Goal: Information Seeking & Learning: Learn about a topic

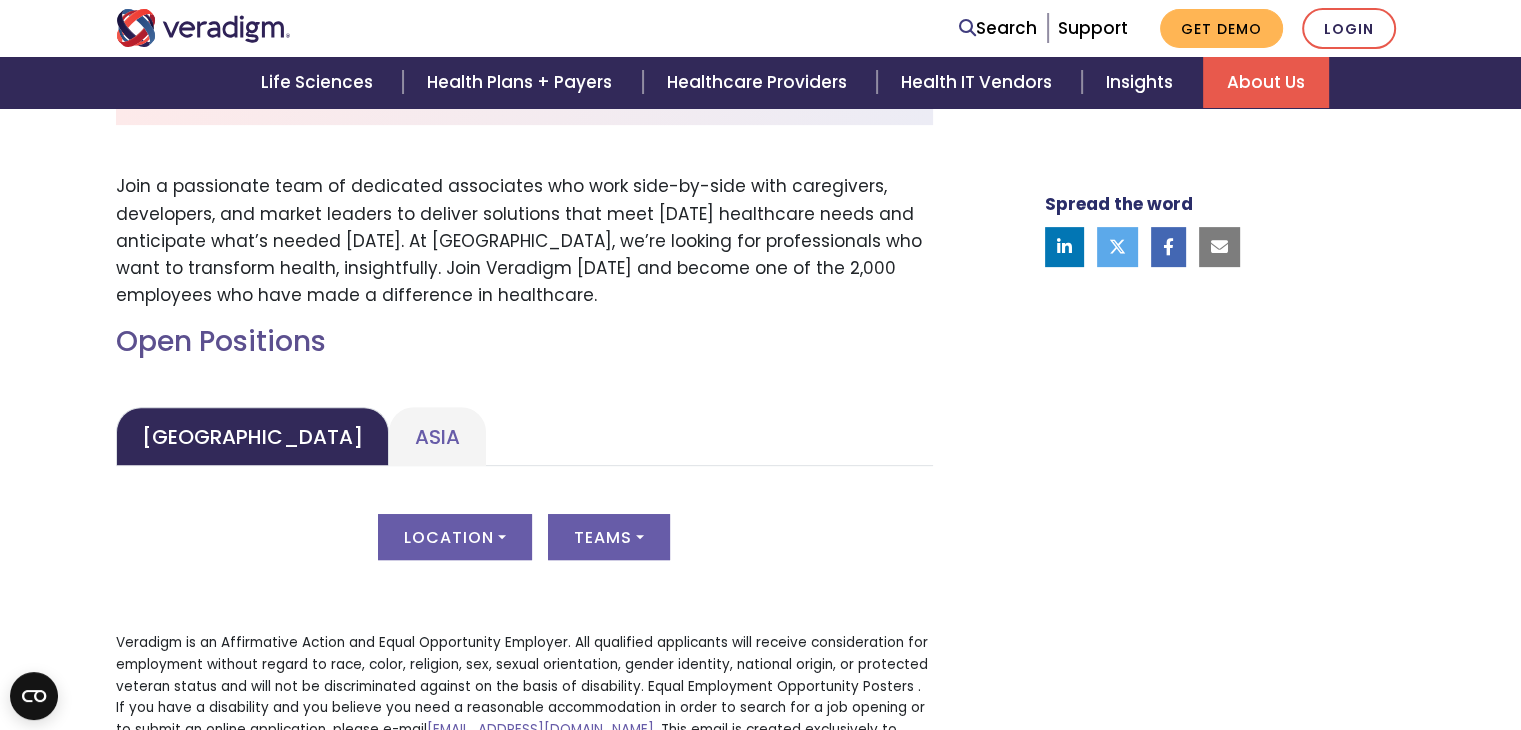
scroll to position [900, 0]
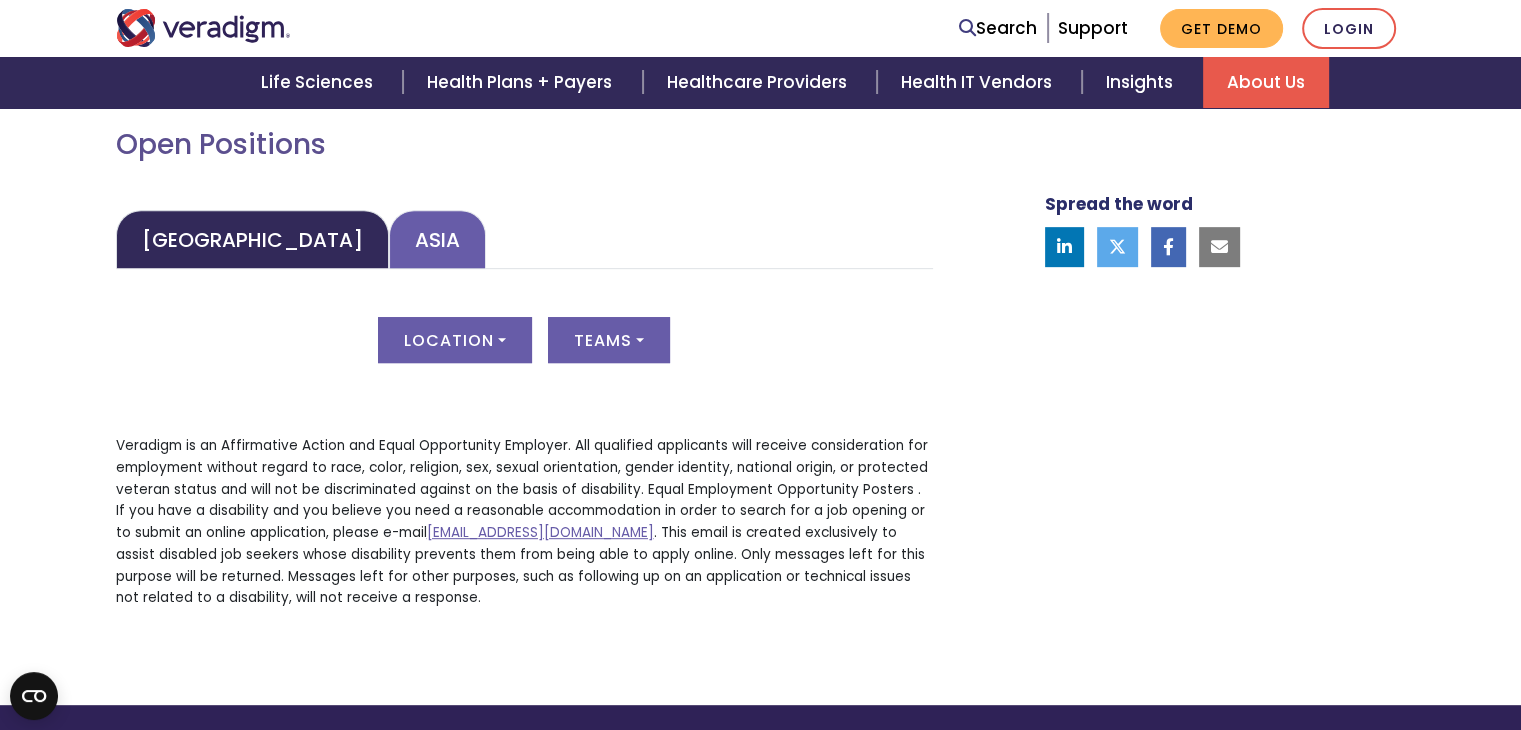
click at [389, 236] on link "Asia" at bounding box center [437, 239] width 97 height 59
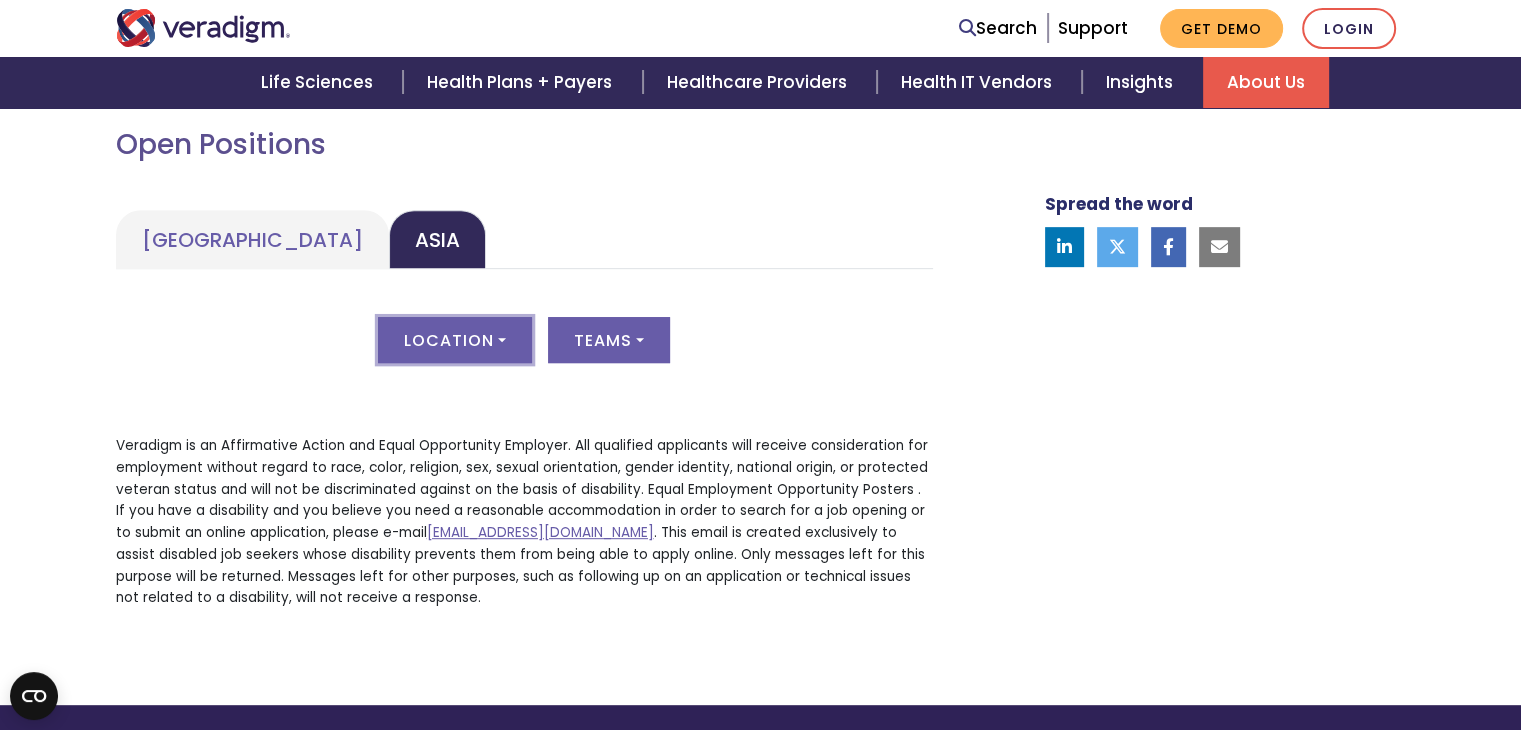
click at [483, 344] on button "Location" at bounding box center [455, 340] width 154 height 46
click at [730, 157] on h2 "Open Positions" at bounding box center [524, 145] width 817 height 34
click at [468, 328] on button "Location" at bounding box center [455, 340] width 154 height 46
click at [570, 185] on div "Open Positions [GEOGRAPHIC_DATA] [GEOGRAPHIC_DATA] [GEOGRAPHIC_DATA] Location A…" at bounding box center [524, 376] width 847 height 497
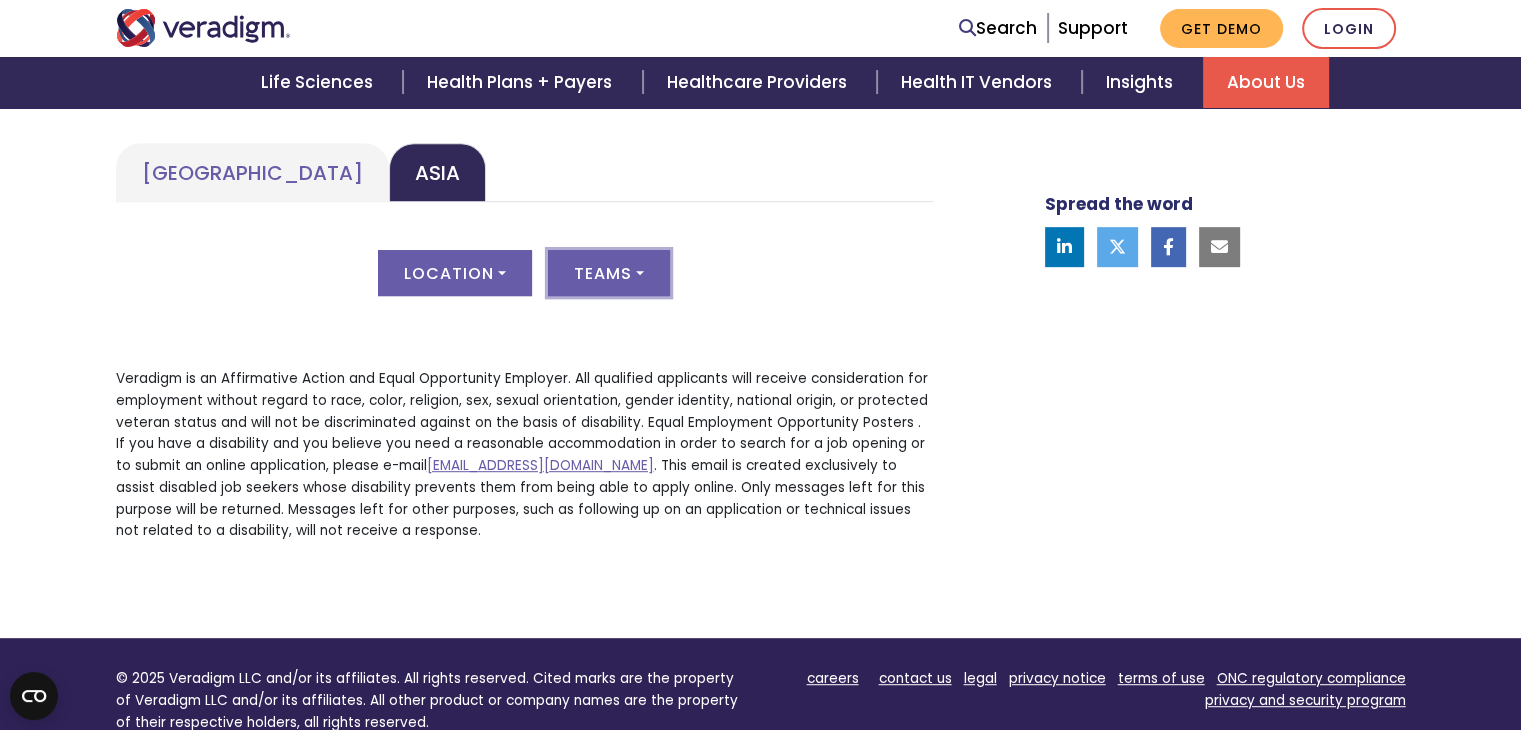
scroll to position [1000, 0]
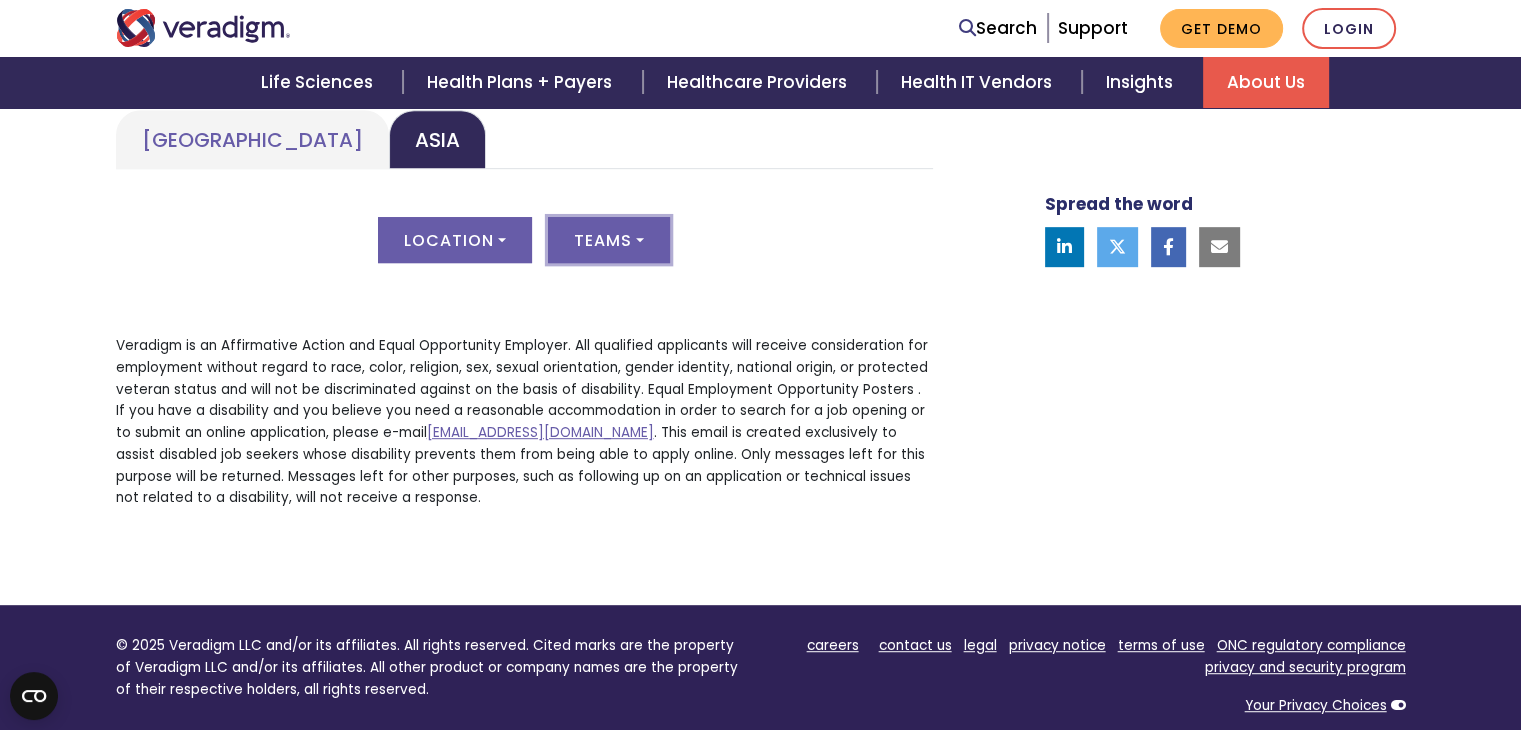
click at [602, 237] on button "Teams" at bounding box center [609, 240] width 122 height 46
click at [743, 116] on ul "[GEOGRAPHIC_DATA] [GEOGRAPHIC_DATA]" at bounding box center [524, 139] width 817 height 59
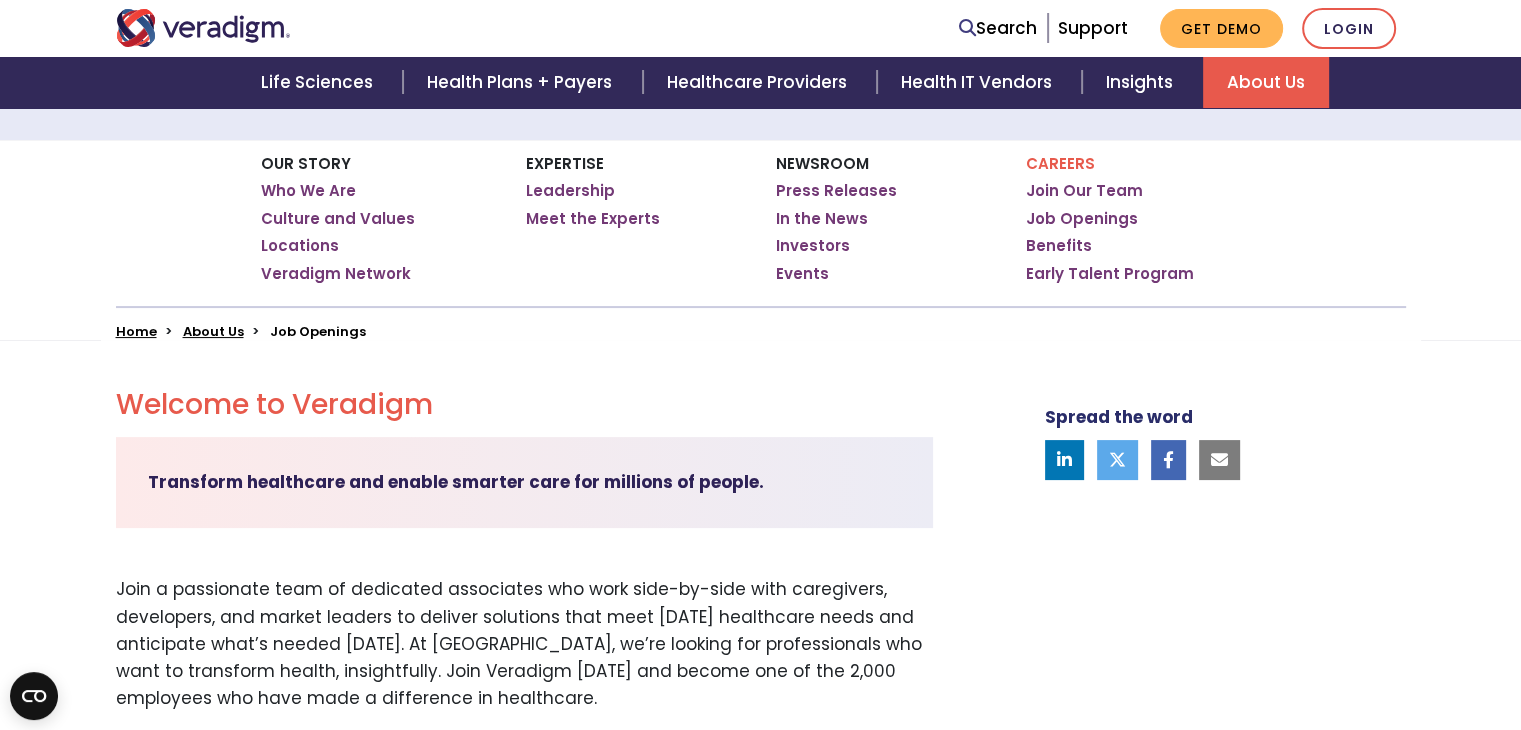
scroll to position [600, 0]
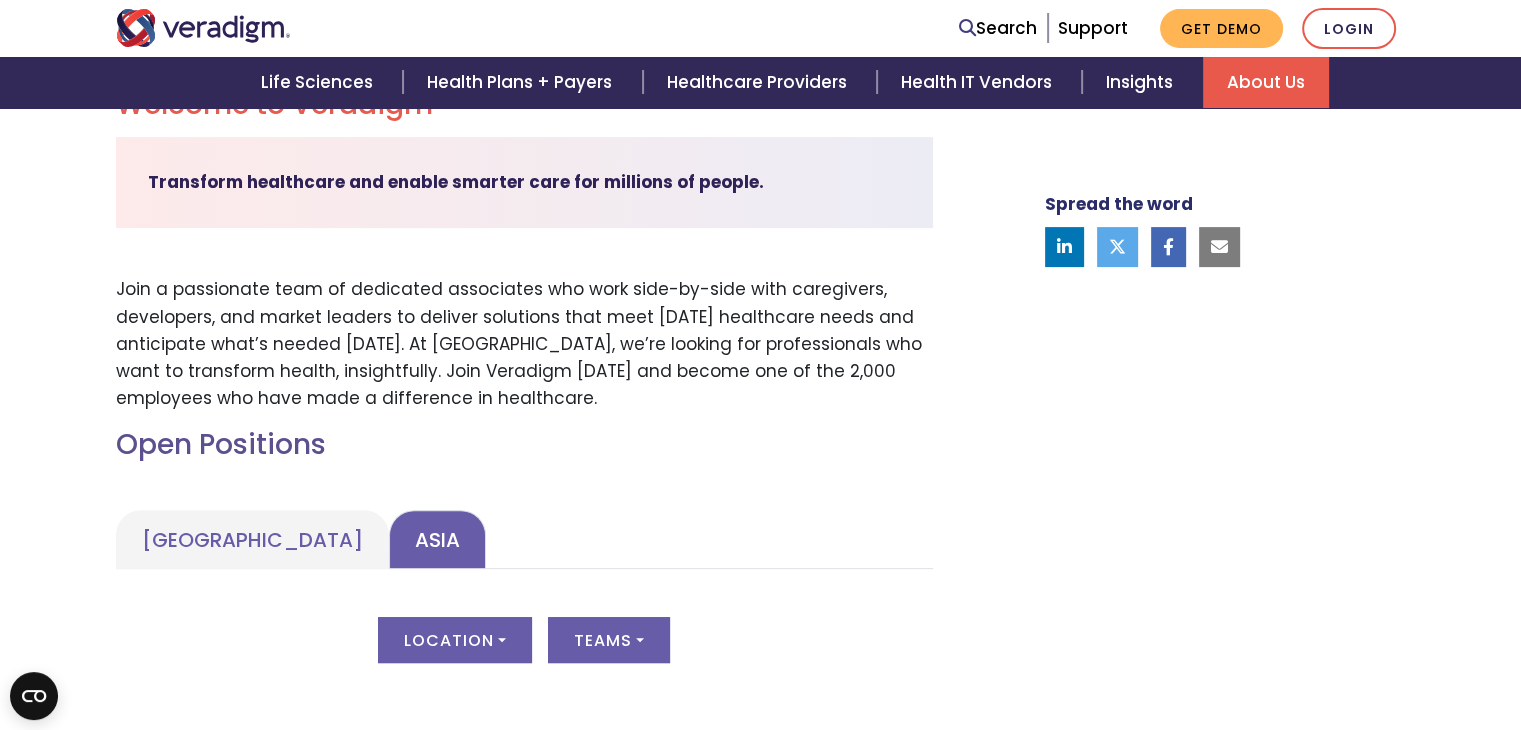
click at [389, 524] on link "Asia" at bounding box center [437, 539] width 97 height 59
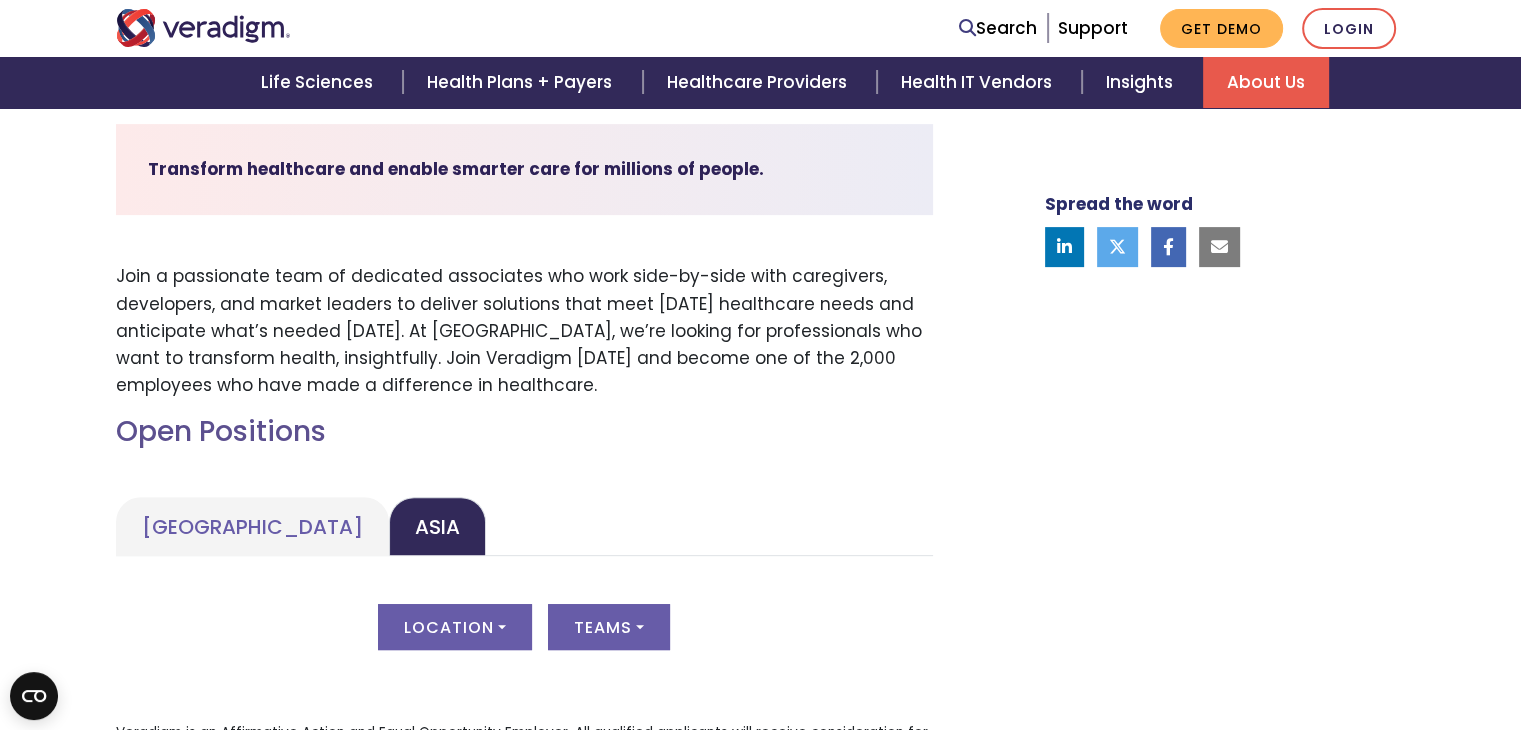
scroll to position [900, 0]
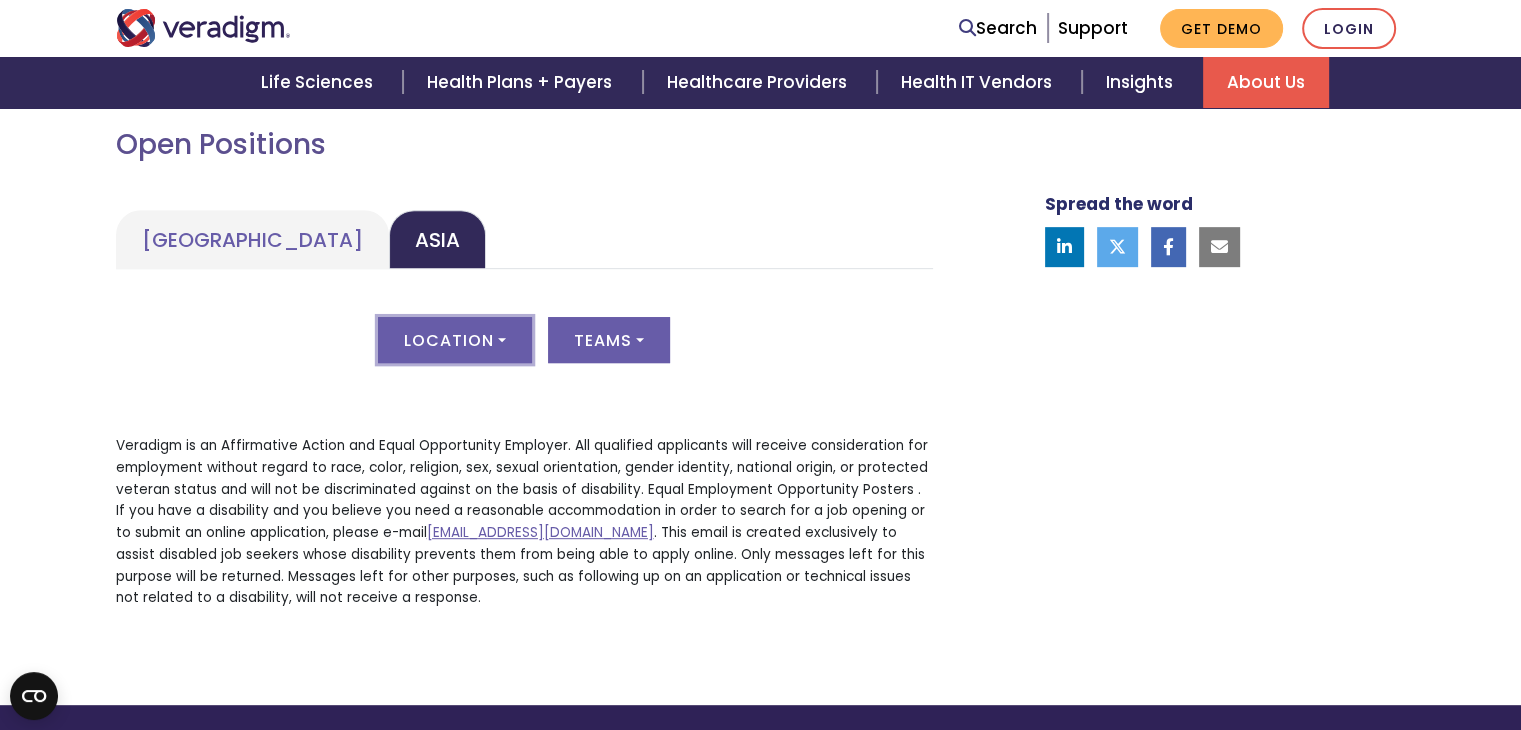
click at [504, 345] on button "Location" at bounding box center [455, 340] width 154 height 46
click at [421, 397] on link "All" at bounding box center [458, 388] width 158 height 34
click at [670, 335] on div "Location All Teams All" at bounding box center [524, 352] width 817 height 70
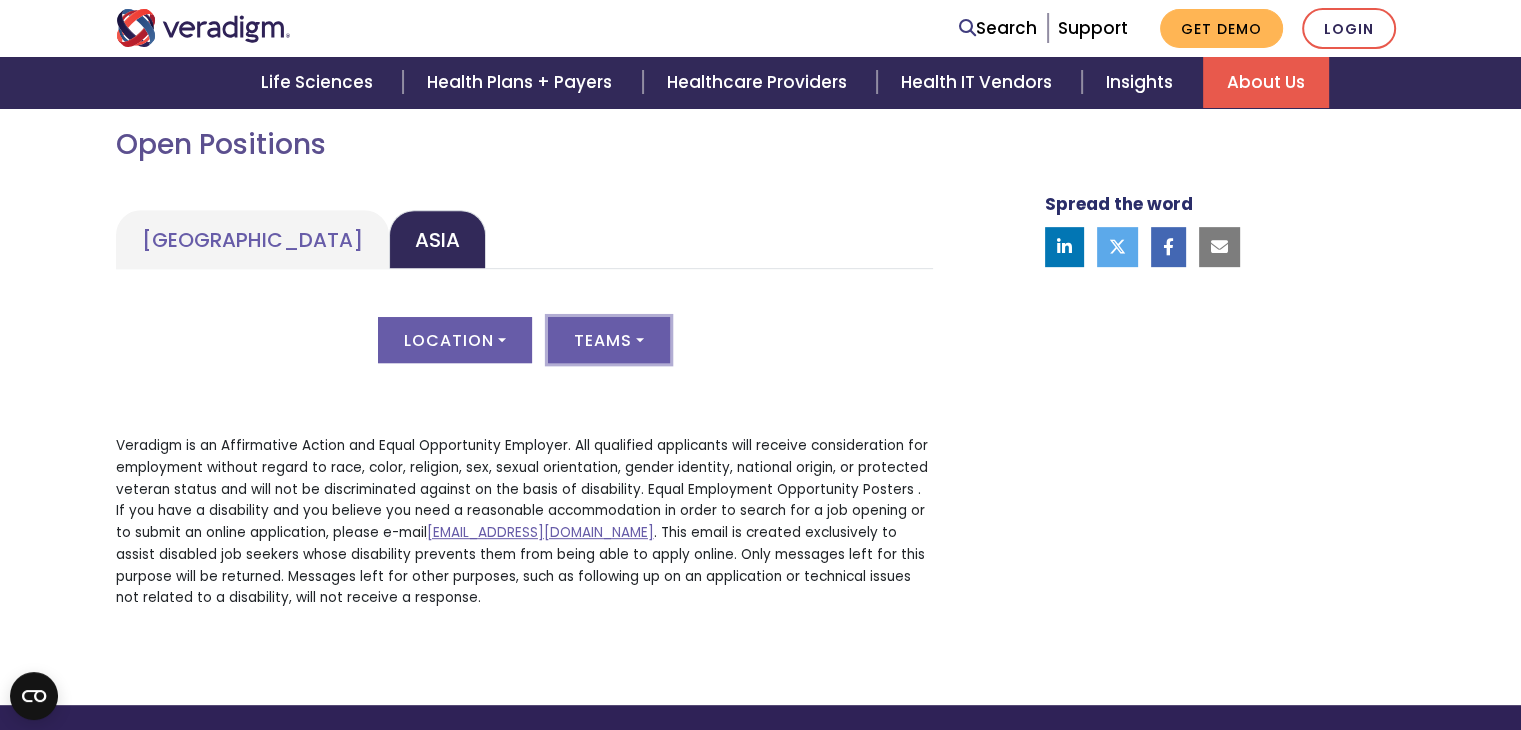
click at [652, 335] on button "Teams" at bounding box center [609, 340] width 122 height 46
drag, startPoint x: 895, startPoint y: 348, endPoint x: 907, endPoint y: 348, distance: 12.0
click at [897, 348] on div "Location All Teams All" at bounding box center [524, 352] width 817 height 70
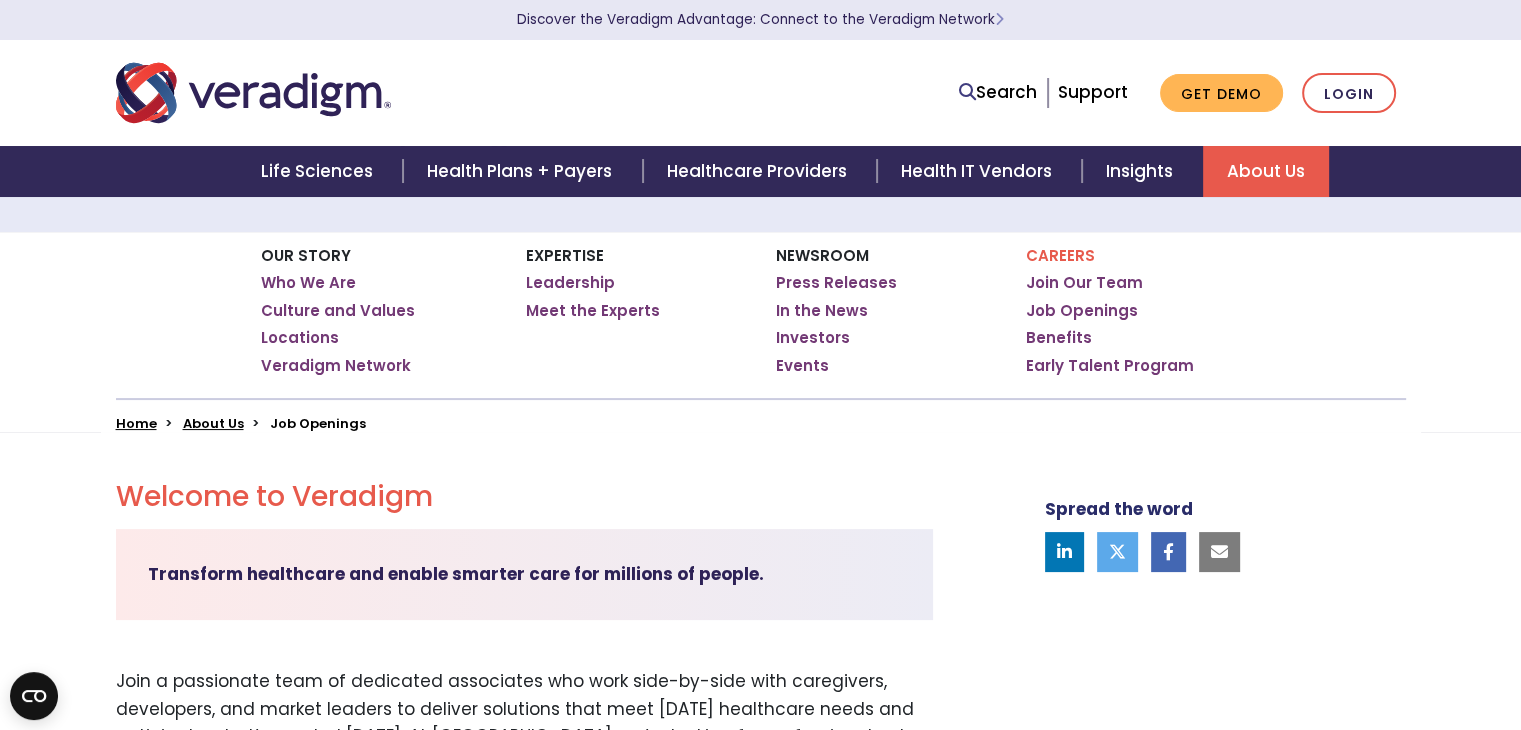
scroll to position [0, 0]
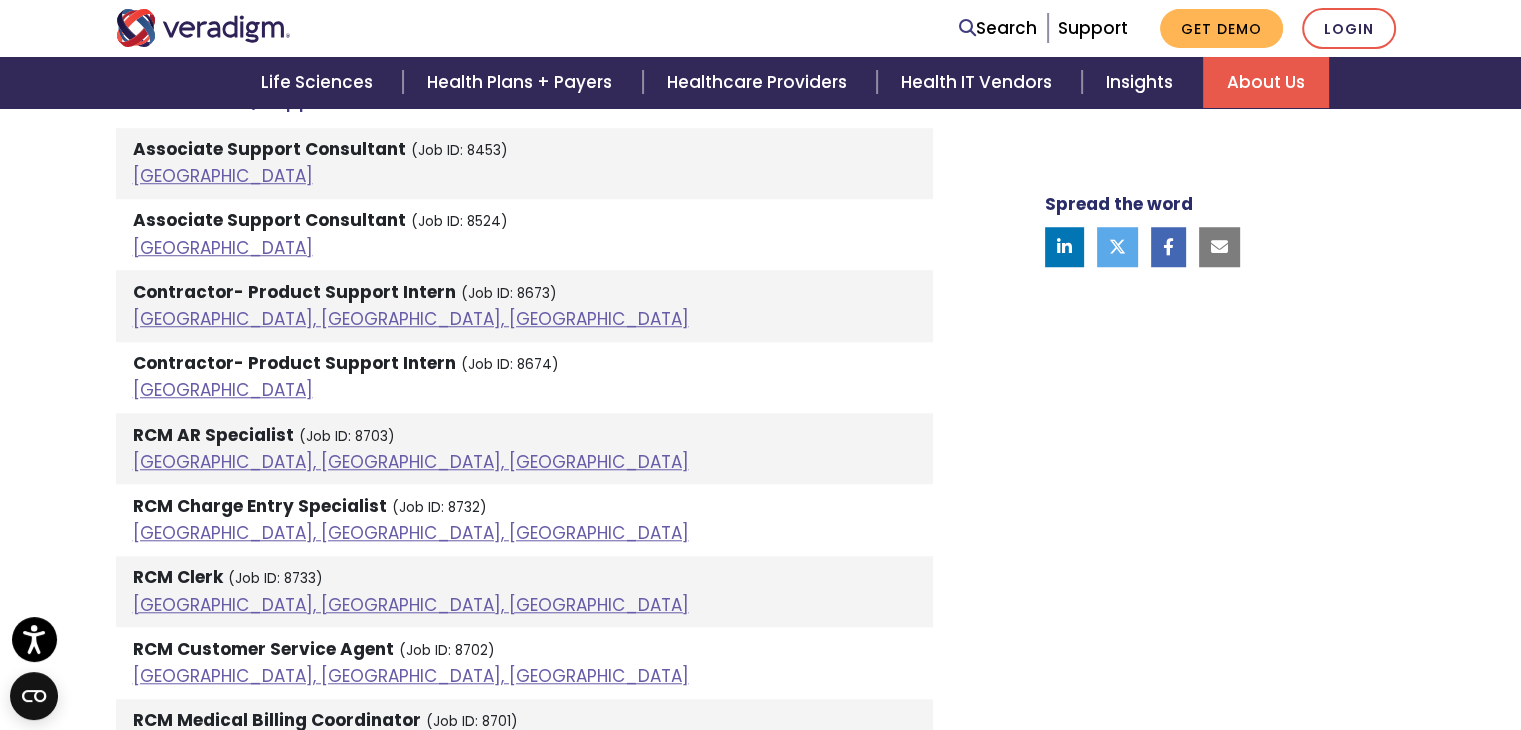
scroll to position [1700, 0]
